Goal: Register for event/course

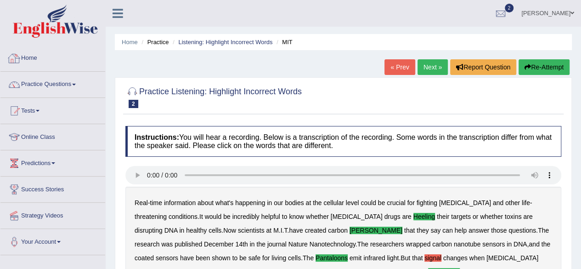
click at [28, 54] on link "Home" at bounding box center [52, 56] width 105 height 23
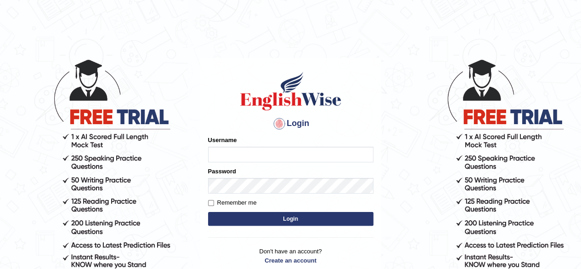
type input "simranjeetkaur_parramatta"
click at [326, 219] on button "Login" at bounding box center [290, 219] width 165 height 14
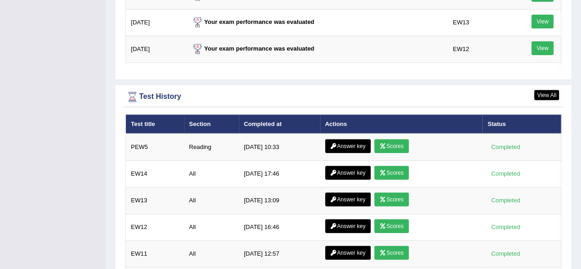
scroll to position [1277, 0]
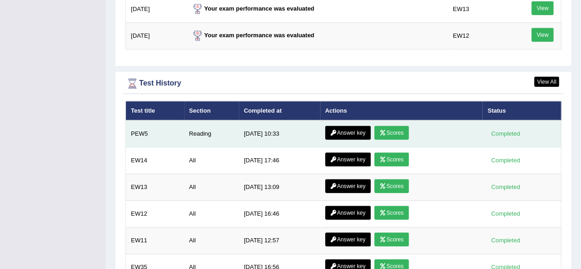
click at [397, 126] on link "Scores" at bounding box center [392, 133] width 34 height 14
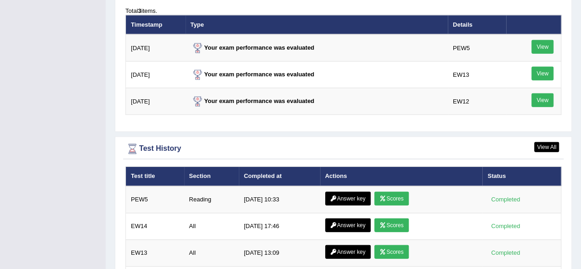
scroll to position [1158, 0]
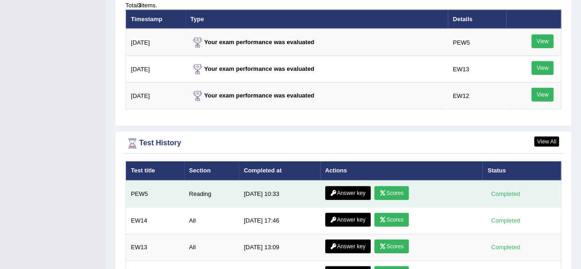
click at [357, 186] on link "Answer key" at bounding box center [347, 193] width 45 height 14
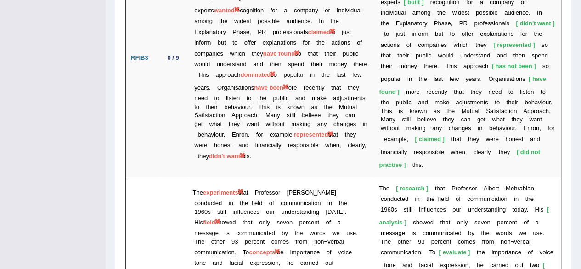
scroll to position [1821, 0]
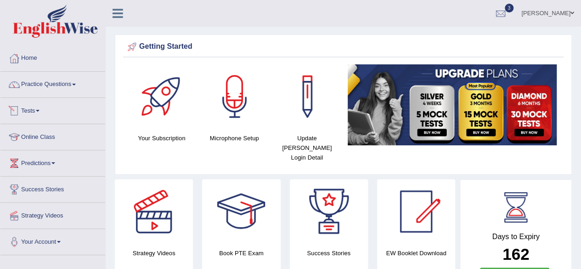
click at [52, 107] on link "Tests" at bounding box center [52, 109] width 105 height 23
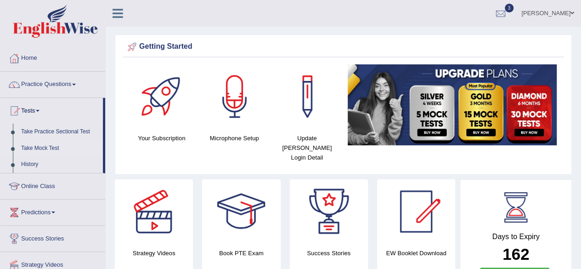
click at [44, 150] on link "Take Mock Test" at bounding box center [60, 148] width 86 height 17
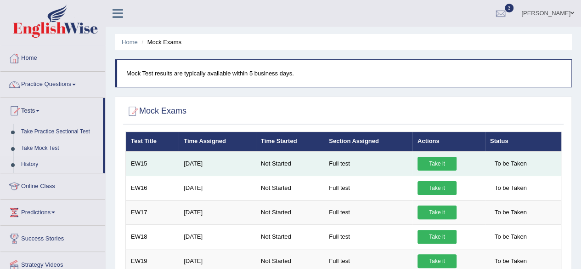
click at [431, 165] on link "Take it" at bounding box center [437, 164] width 39 height 14
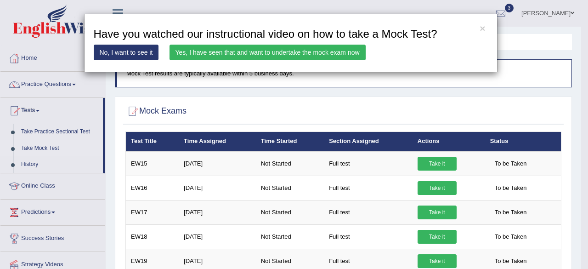
click at [351, 51] on link "Yes, I have seen that and want to undertake the mock exam now" at bounding box center [268, 53] width 196 height 16
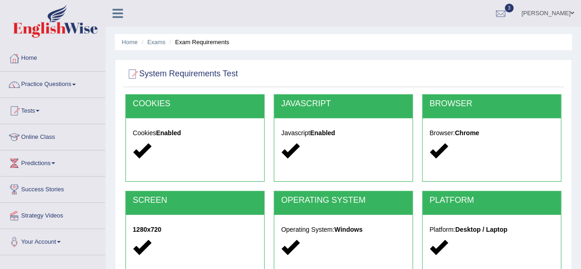
click at [421, 46] on ul "Home Exams Exam Requirements" at bounding box center [343, 42] width 457 height 16
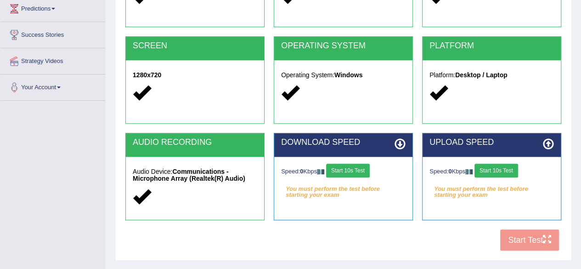
scroll to position [165, 0]
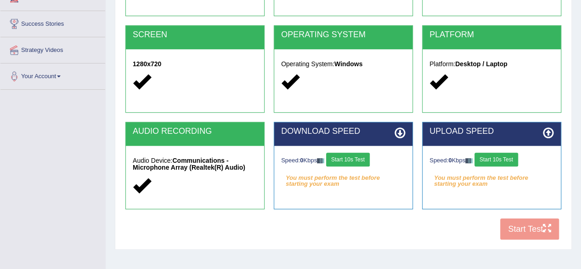
click at [359, 157] on button "Start 10s Test" at bounding box center [348, 160] width 44 height 14
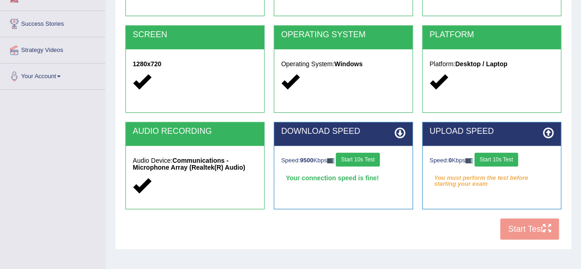
click at [504, 160] on button "Start 10s Test" at bounding box center [497, 160] width 44 height 14
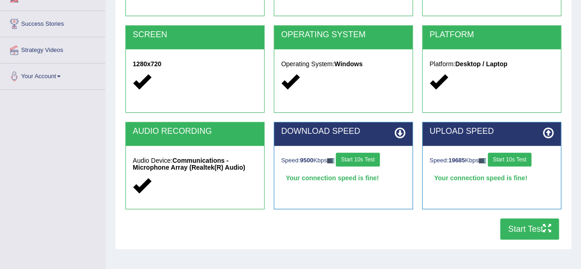
click at [517, 230] on button "Start Test" at bounding box center [529, 228] width 59 height 21
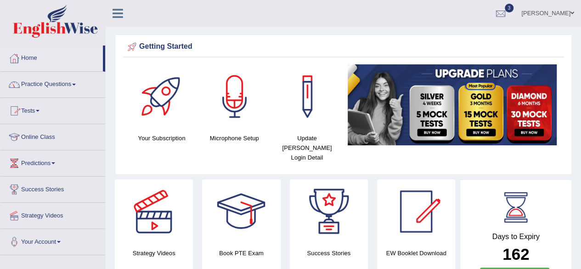
click at [23, 62] on link "Home" at bounding box center [51, 56] width 102 height 23
